Goal: Feedback & Contribution: Submit feedback/report problem

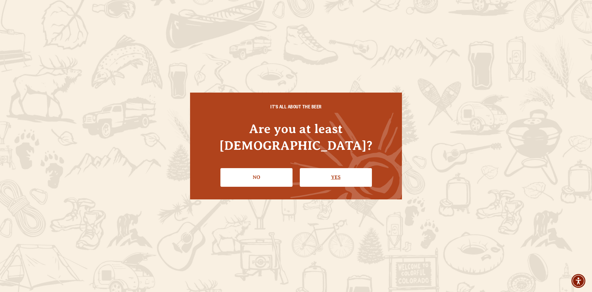
click at [344, 168] on link "Yes" at bounding box center [336, 177] width 72 height 18
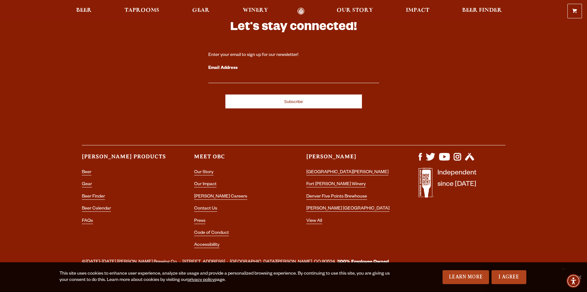
scroll to position [1876, 0]
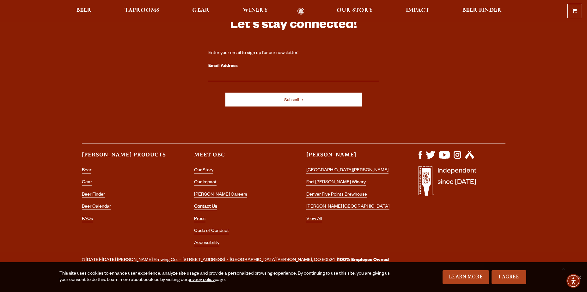
click at [208, 205] on link "Contact Us" at bounding box center [205, 208] width 23 height 6
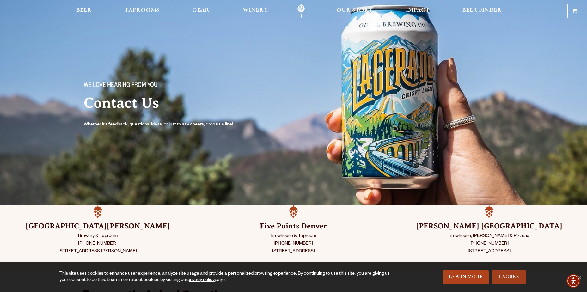
click at [505, 275] on link "I Agree" at bounding box center [509, 277] width 35 height 14
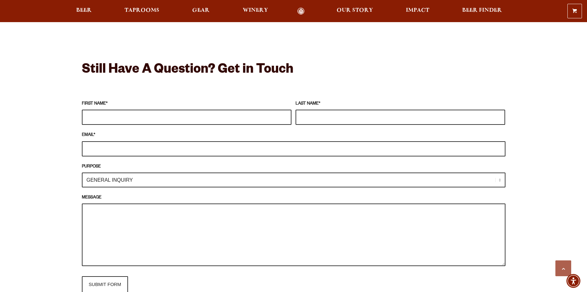
scroll to position [506, 0]
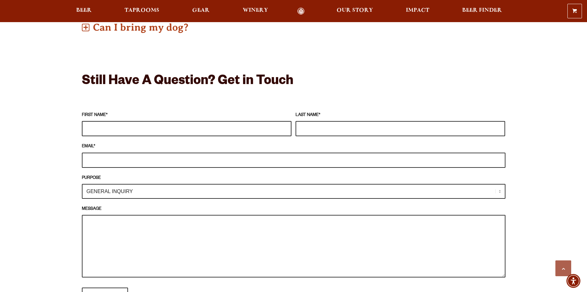
click at [183, 127] on input "FIRST NAME *" at bounding box center [187, 128] width 210 height 15
type input "[PERSON_NAME]"
type input "[PERSON_NAME][EMAIL_ADDRESS][PERSON_NAME][DOMAIN_NAME]"
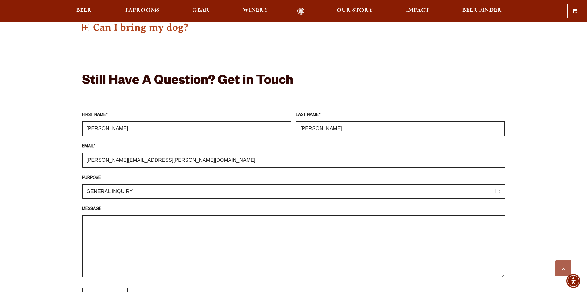
click at [145, 190] on select "GENERAL INQUIRY TAPROOM / BREWERY WINERY BOOK A TOUR MEDIA INQUIRY GEAR SHOP [P…" at bounding box center [294, 191] width 424 height 15
select select "DISTRIBUTOR / ACCOUNT INQUIRY"
click at [82, 184] on select "GENERAL INQUIRY TAPROOM / BREWERY WINERY BOOK A TOUR MEDIA INQUIRY GEAR SHOP [P…" at bounding box center [294, 191] width 424 height 15
click at [134, 207] on label "MESSAGE" at bounding box center [294, 209] width 424 height 7
click at [134, 215] on textarea "MESSAGE" at bounding box center [294, 246] width 424 height 63
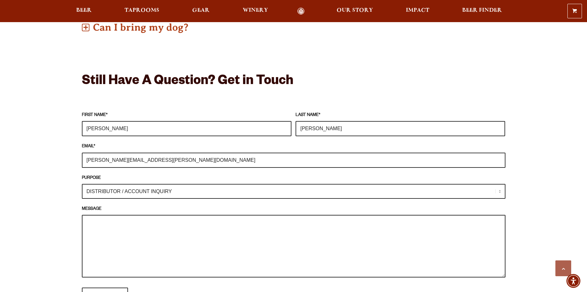
click at [128, 226] on textarea "MESSAGE" at bounding box center [294, 246] width 424 height 63
drag, startPoint x: 185, startPoint y: 204, endPoint x: 174, endPoint y: 214, distance: 15.4
click at [185, 204] on fieldset "FIRST NAME * [PERSON_NAME] LAST NAME * [PERSON_NAME] EMAIL * [PERSON_NAME][EMAI…" at bounding box center [294, 207] width 424 height 199
click at [145, 220] on textarea "Hi" at bounding box center [294, 246] width 424 height 63
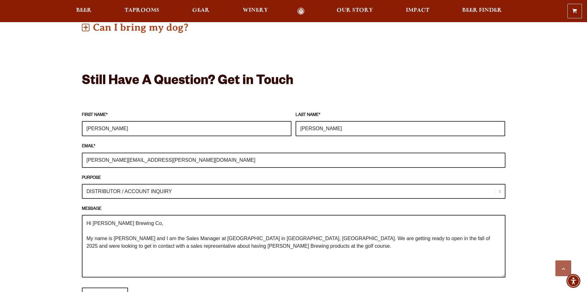
click at [294, 246] on textarea "Hi [PERSON_NAME] Brewing Co, My name is [PERSON_NAME] and I am the Sales Manage…" at bounding box center [294, 246] width 424 height 63
click at [291, 246] on textarea "Hi [PERSON_NAME] Brewing Co, My name is [PERSON_NAME], and I am the Sales Manag…" at bounding box center [294, 246] width 424 height 63
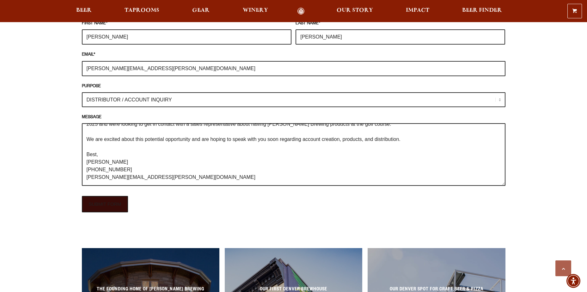
scroll to position [601, 0]
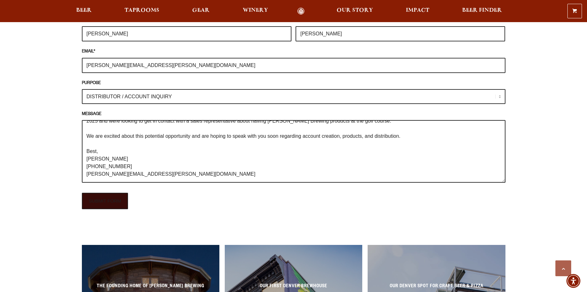
type textarea "Hi [PERSON_NAME] Brewing Co, My name is [PERSON_NAME], and I am the Sales Manag…"
click at [106, 206] on input "SUBMIT FORM" at bounding box center [105, 201] width 46 height 16
type input "Sending"
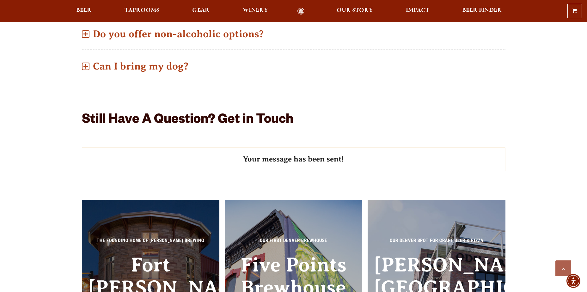
scroll to position [380, 0]
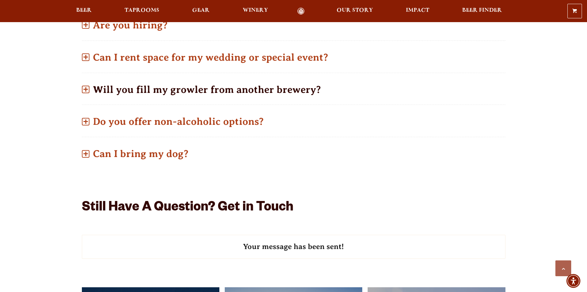
click at [90, 90] on p "Will you fill my growler from another brewery?" at bounding box center [294, 89] width 424 height 22
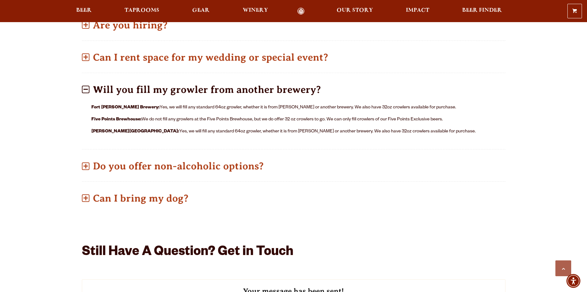
click at [87, 89] on span at bounding box center [85, 89] width 4 height 1
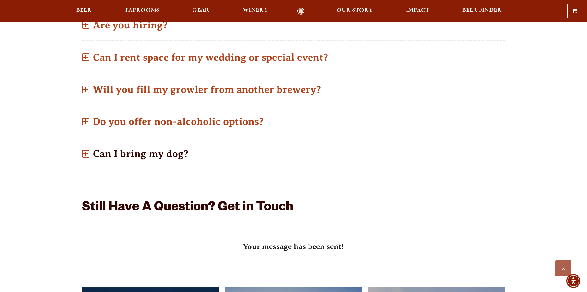
click at [88, 157] on span at bounding box center [86, 154] width 8 height 8
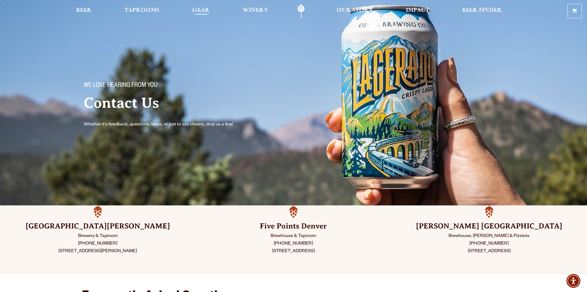
click at [201, 8] on span "Gear" at bounding box center [200, 10] width 17 height 5
